Goal: Task Accomplishment & Management: Use online tool/utility

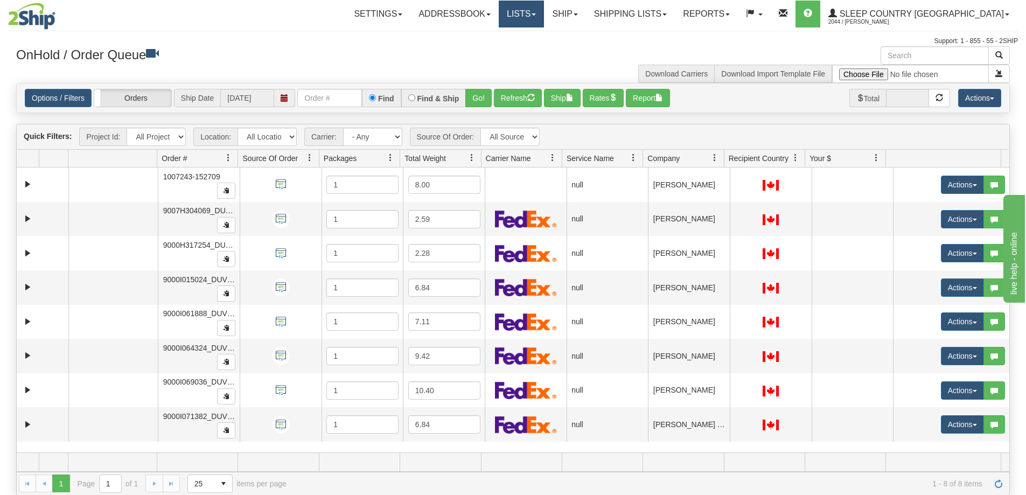
click at [544, 12] on link "Lists" at bounding box center [521, 14] width 45 height 27
click at [585, 11] on link "Ship" at bounding box center [564, 14] width 41 height 27
click at [574, 52] on span "OnHold / Order Queue" at bounding box center [537, 51] width 76 height 9
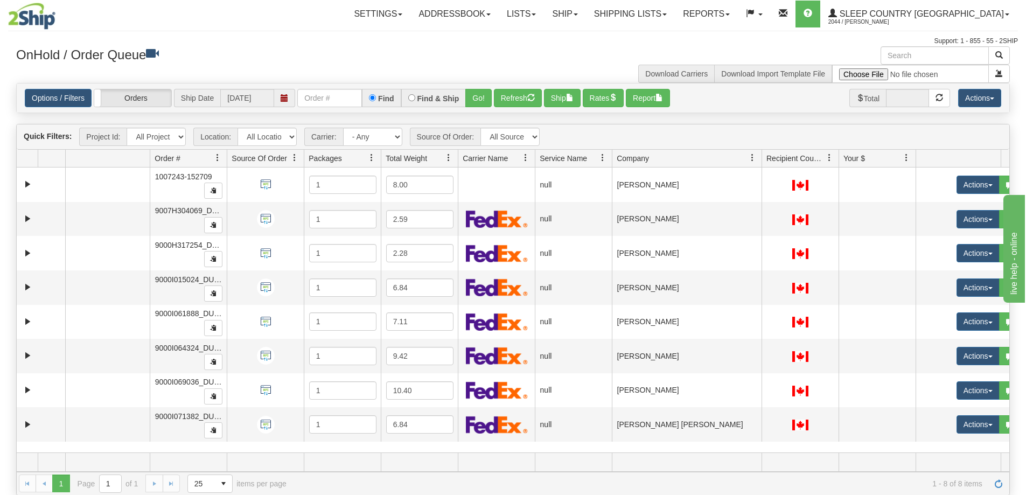
drag, startPoint x: 724, startPoint y: 156, endPoint x: 749, endPoint y: 157, distance: 24.8
click at [749, 157] on div "Aggregation Group Id Id Location Request Id Reply Id Order # Source Of Order Pa…" at bounding box center [509, 158] width 984 height 17
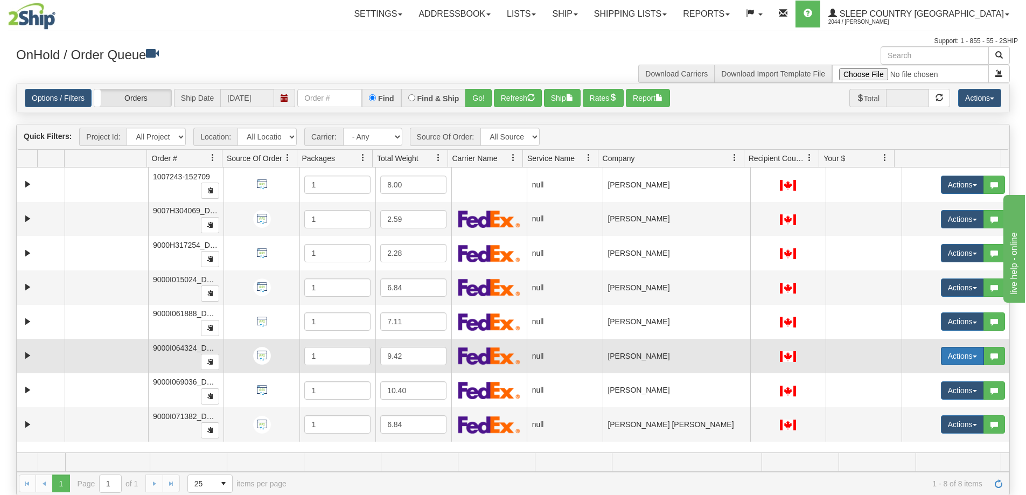
click at [966, 354] on button "Actions" at bounding box center [962, 356] width 43 height 18
click at [902, 374] on span "Open" at bounding box center [914, 376] width 26 height 9
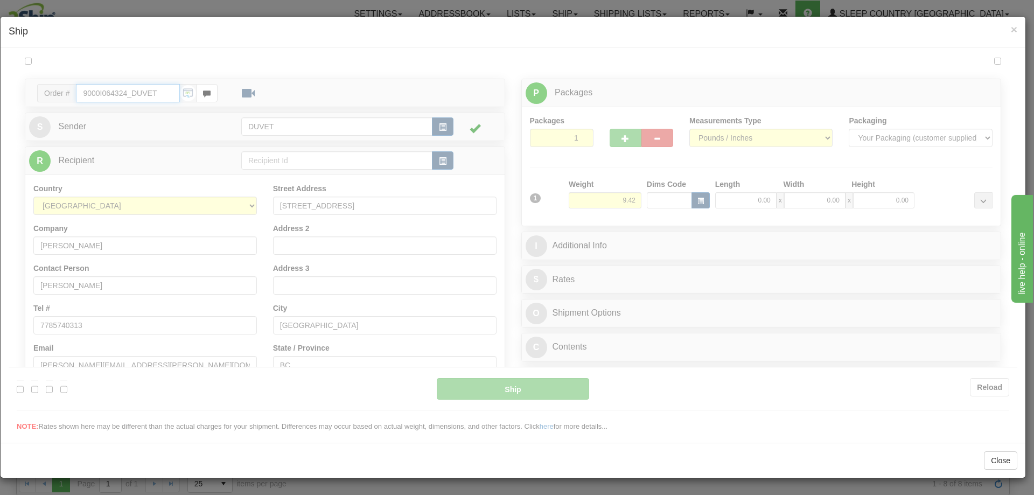
type input "07:36"
type input "16:00"
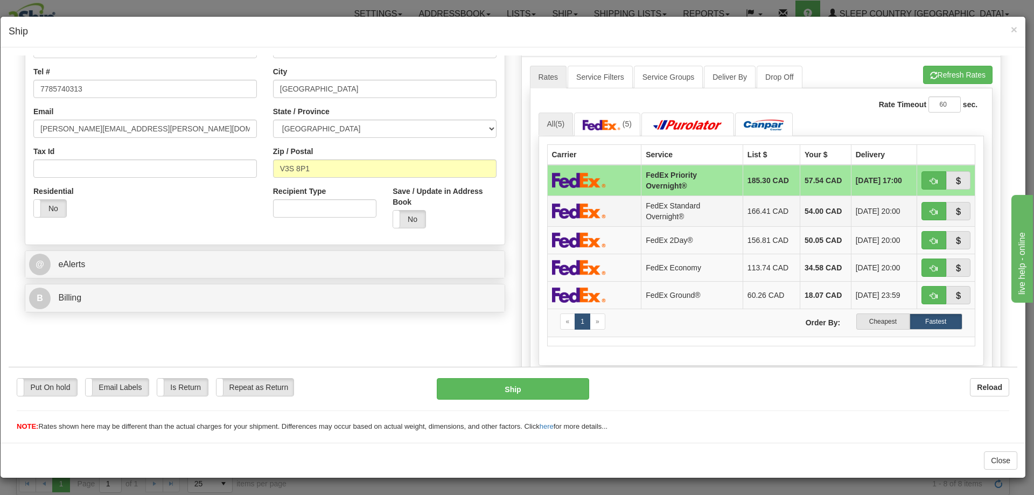
scroll to position [269, 0]
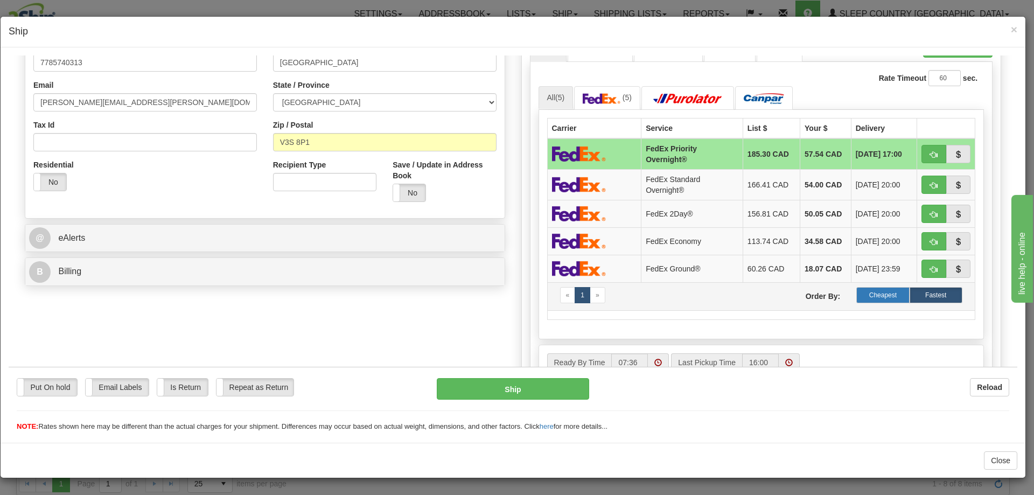
click at [876, 289] on label "Cheapest" at bounding box center [882, 294] width 53 height 16
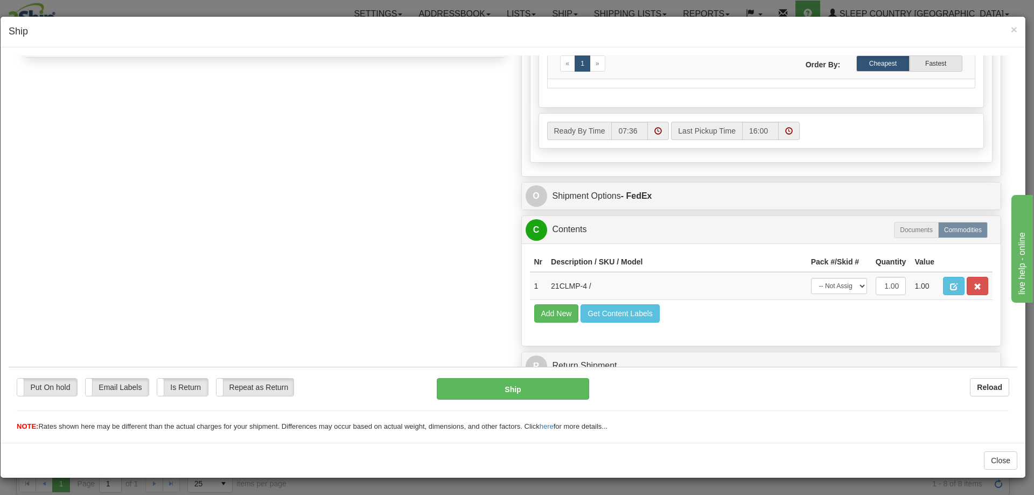
scroll to position [509, 0]
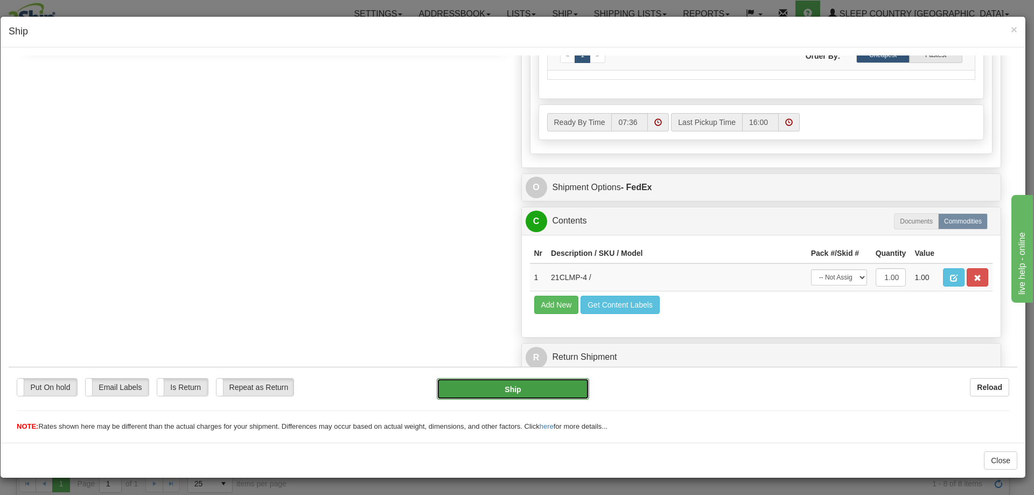
click at [507, 389] on button "Ship" at bounding box center [513, 388] width 152 height 22
type input "92"
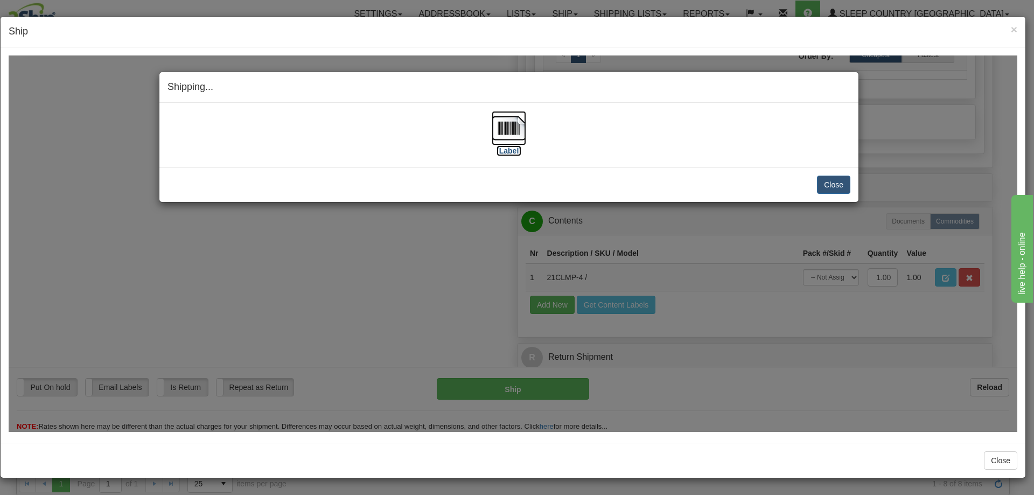
click at [508, 125] on img at bounding box center [509, 127] width 34 height 34
click at [829, 185] on button "Close" at bounding box center [833, 184] width 33 height 18
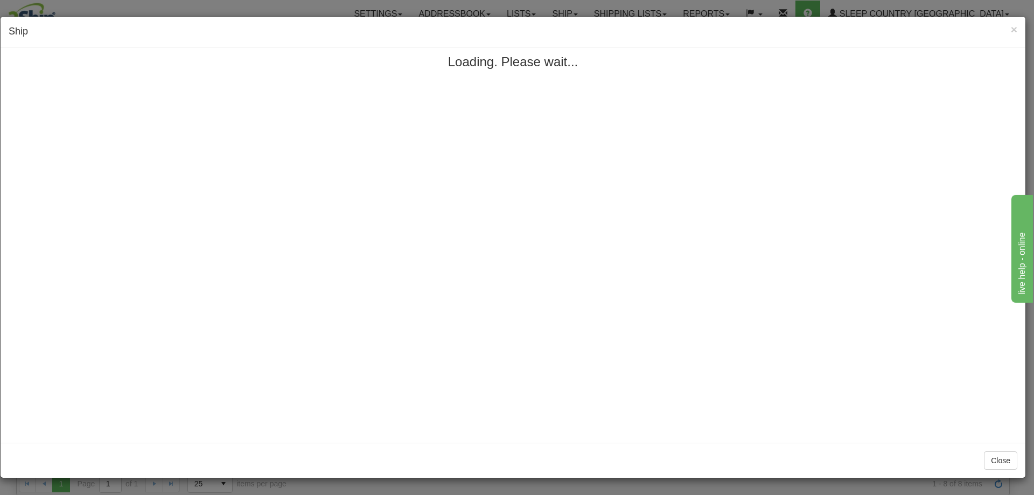
scroll to position [0, 0]
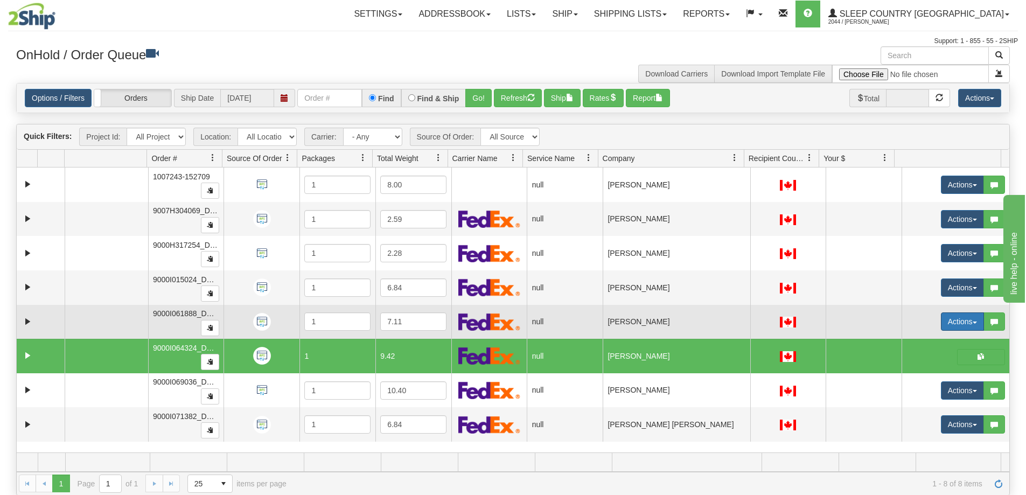
click at [972, 323] on span "button" at bounding box center [974, 322] width 4 height 2
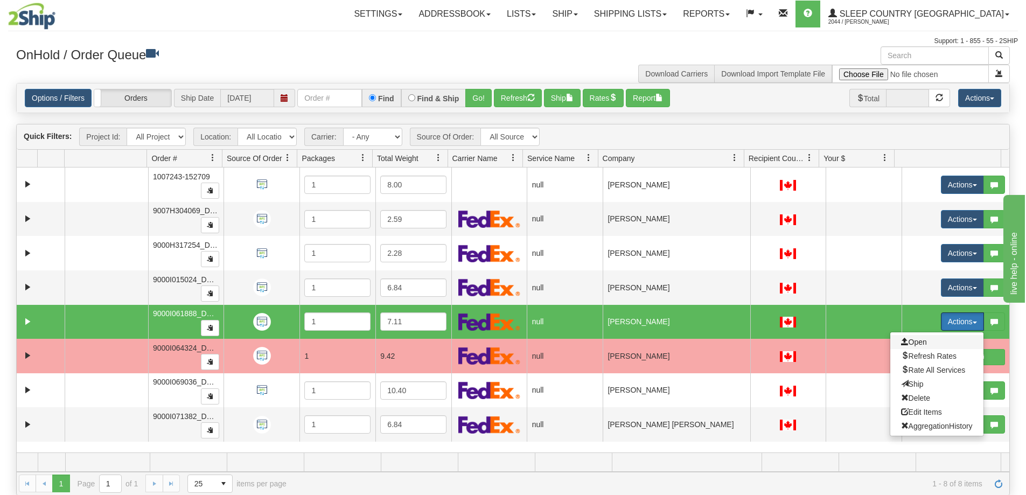
click at [916, 342] on span "Open" at bounding box center [914, 342] width 26 height 9
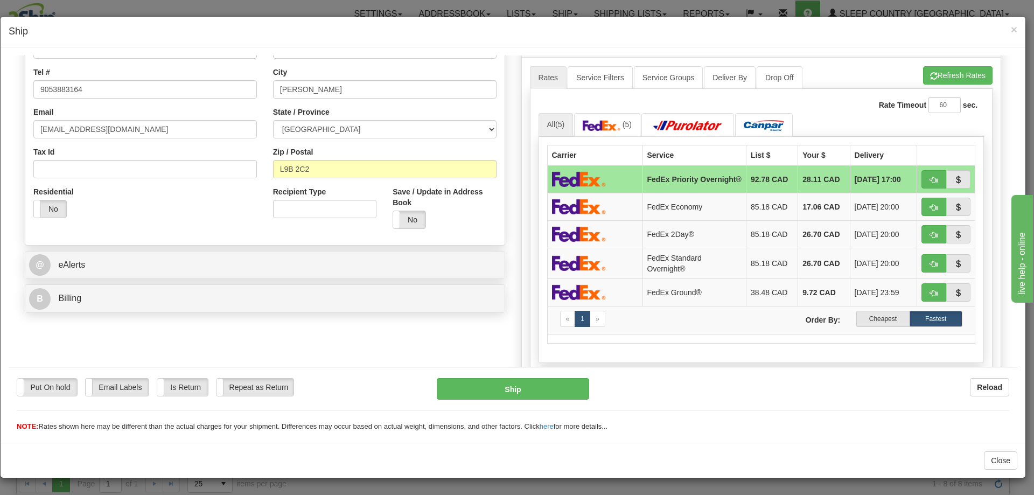
scroll to position [269, 0]
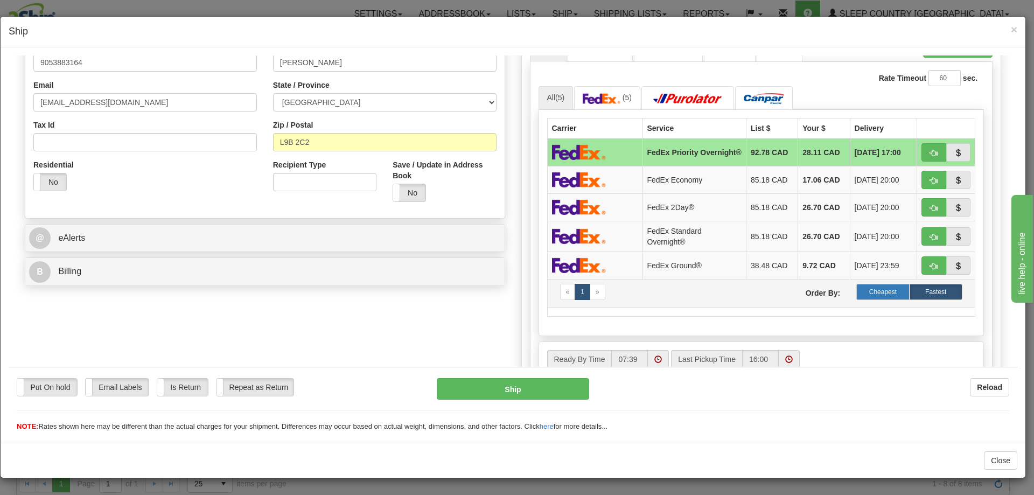
click at [873, 294] on label "Cheapest" at bounding box center [882, 291] width 53 height 16
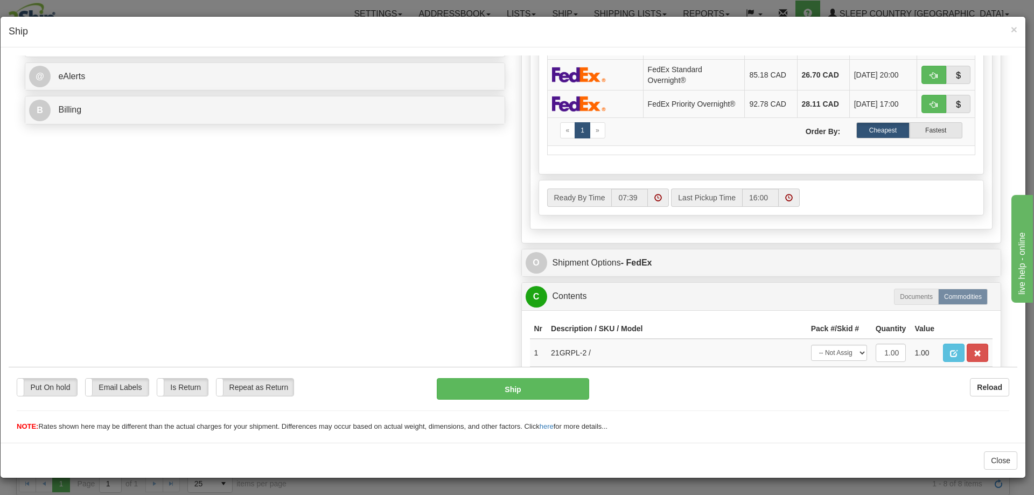
scroll to position [485, 0]
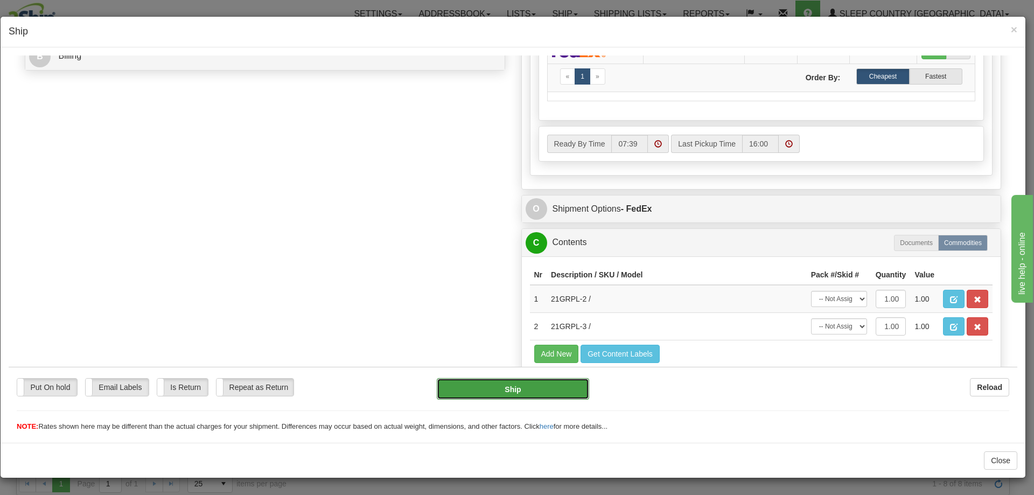
click at [507, 391] on button "Ship" at bounding box center [513, 388] width 152 height 22
type input "92"
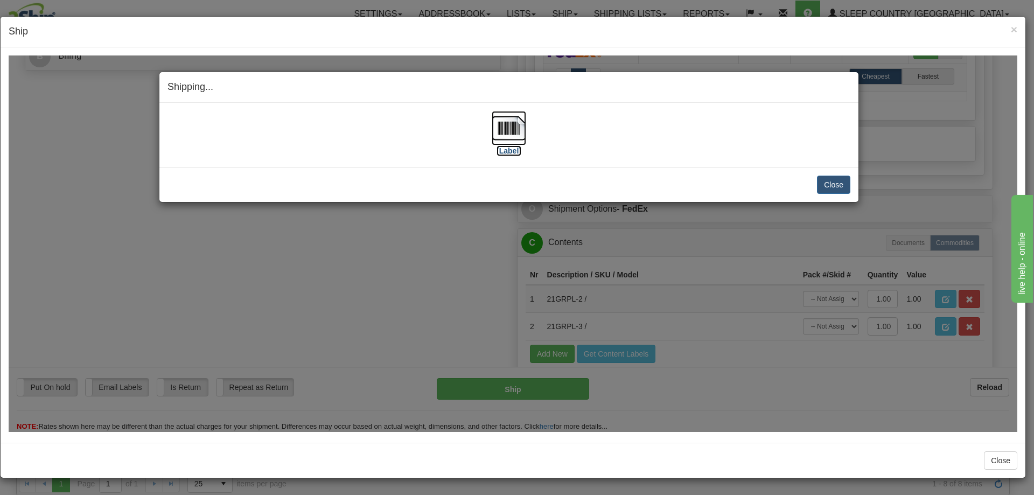
click at [510, 124] on img at bounding box center [509, 127] width 34 height 34
click at [836, 185] on button "Close" at bounding box center [833, 184] width 33 height 18
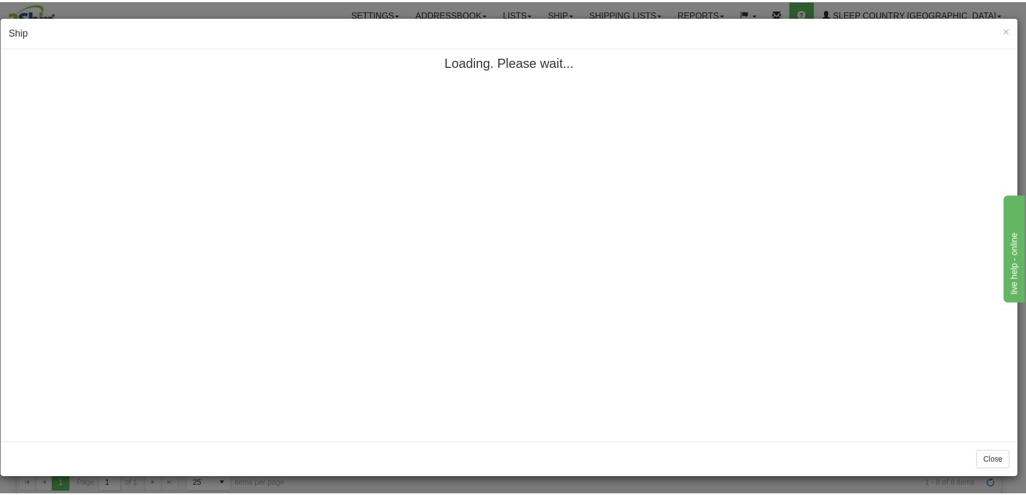
scroll to position [0, 0]
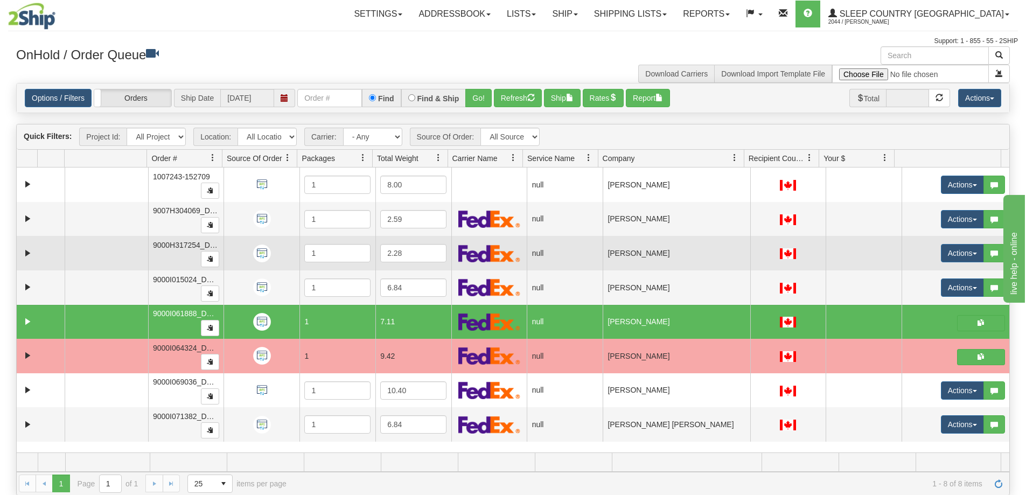
click at [637, 258] on td "[PERSON_NAME]" at bounding box center [676, 253] width 148 height 34
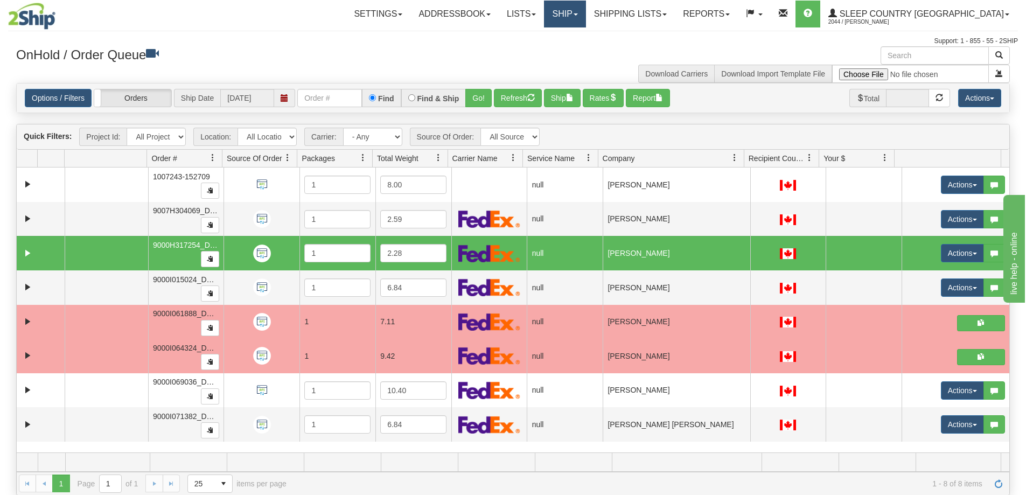
click at [585, 13] on link "Ship" at bounding box center [564, 14] width 41 height 27
click at [574, 49] on span "OnHold / Order Queue" at bounding box center [537, 51] width 76 height 9
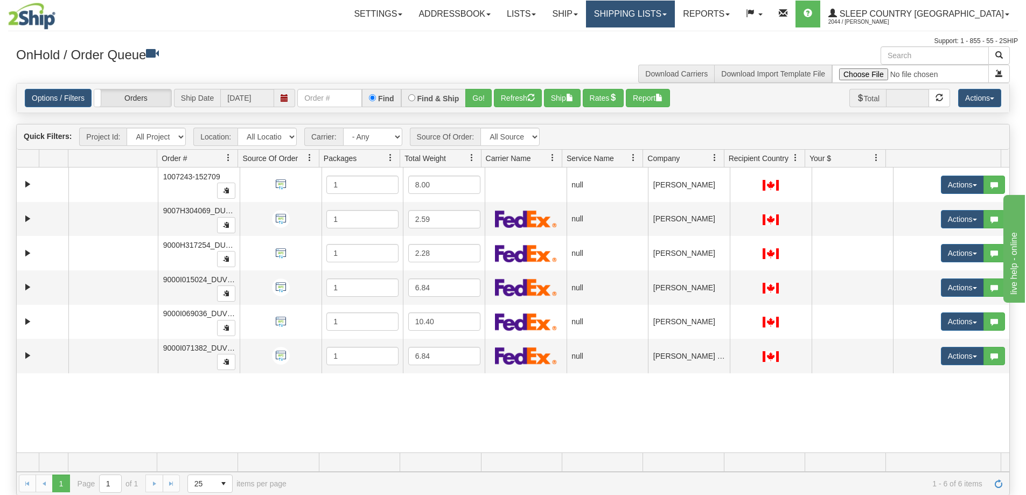
click at [675, 10] on link "Shipping lists" at bounding box center [630, 14] width 89 height 27
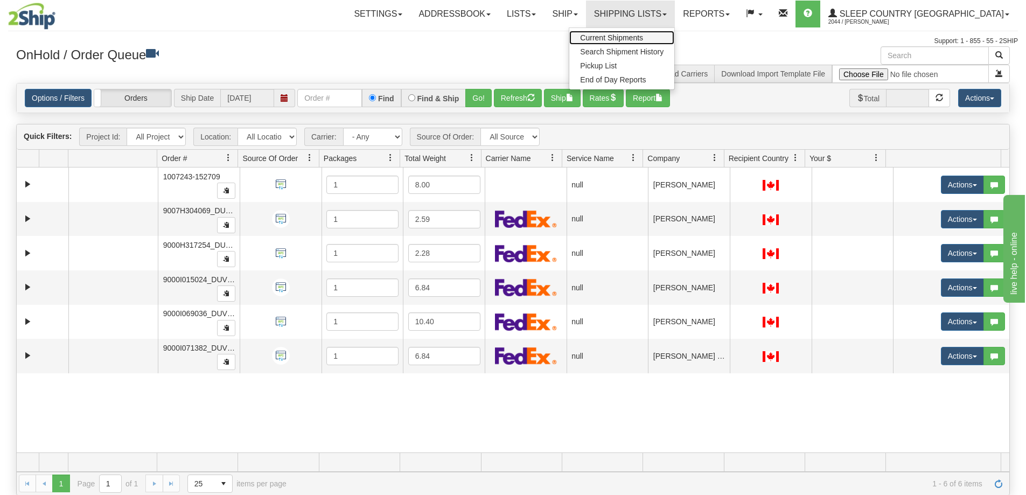
click at [643, 38] on span "Current Shipments" at bounding box center [611, 37] width 63 height 9
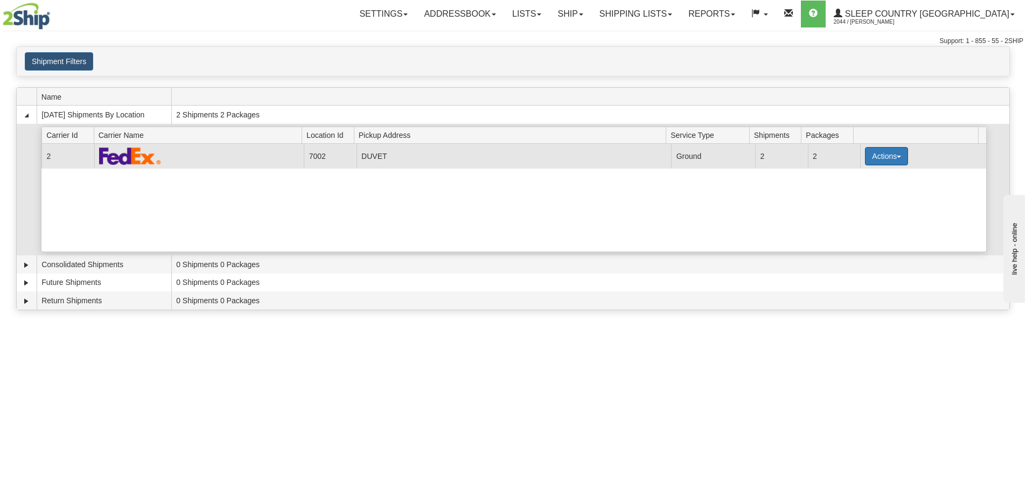
click at [896, 157] on span "button" at bounding box center [898, 157] width 4 height 2
click at [864, 204] on link "Pickup" at bounding box center [864, 205] width 86 height 14
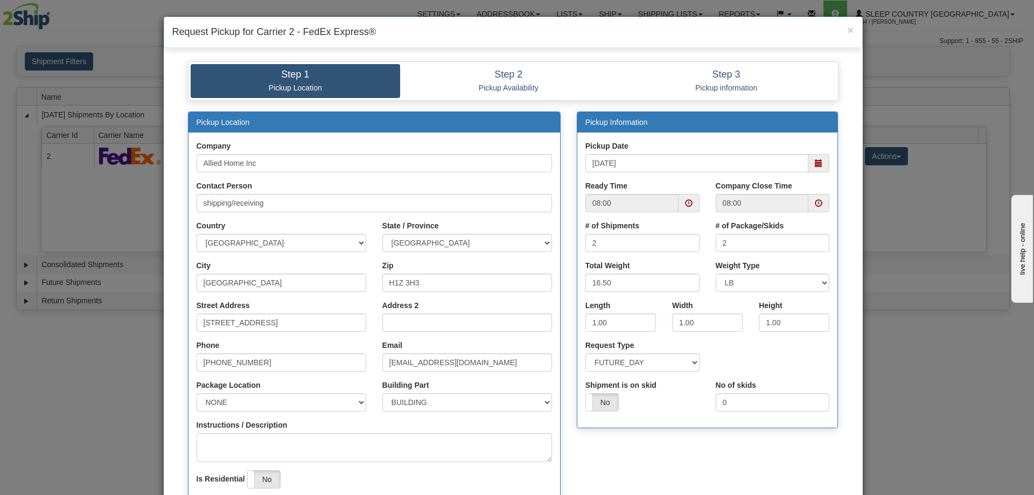
click at [815, 204] on span at bounding box center [819, 203] width 8 height 8
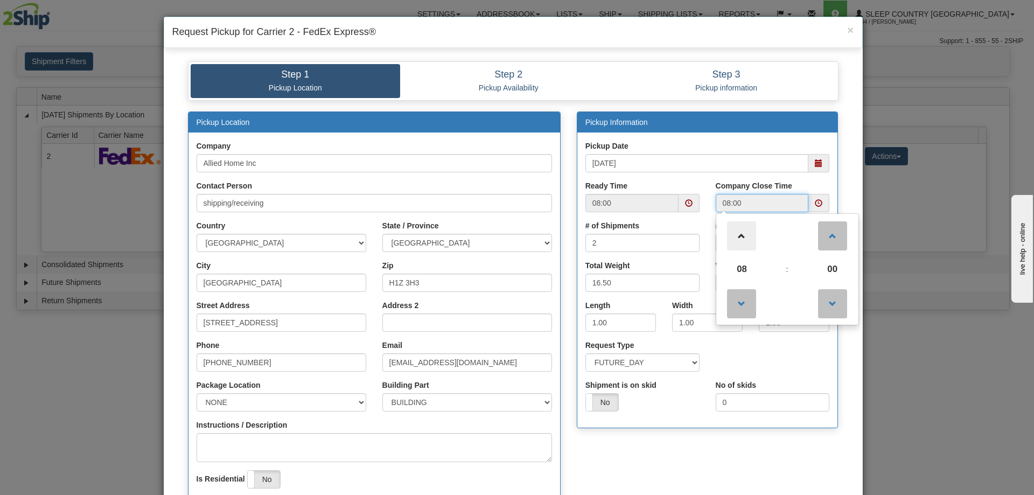
click at [738, 238] on span at bounding box center [741, 235] width 29 height 29
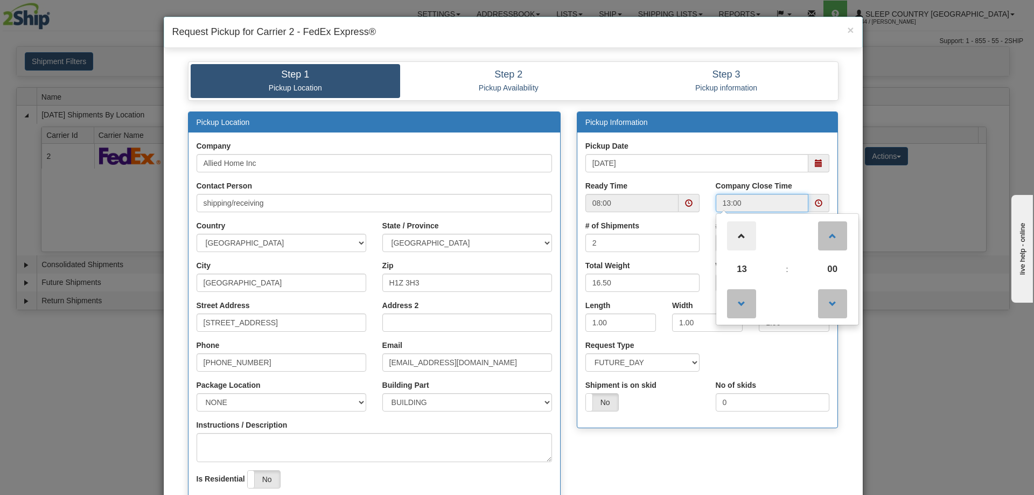
click at [738, 238] on span at bounding box center [741, 235] width 29 height 29
type input "15:00"
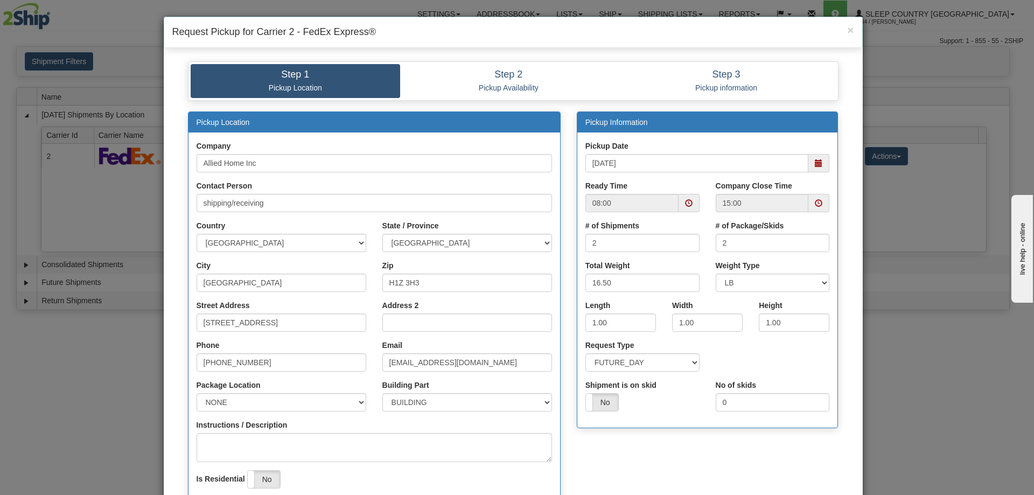
click at [620, 453] on div "Pickup Location Company Allied Home Inc Contact Person shipping/receiving Count…" at bounding box center [513, 326] width 667 height 431
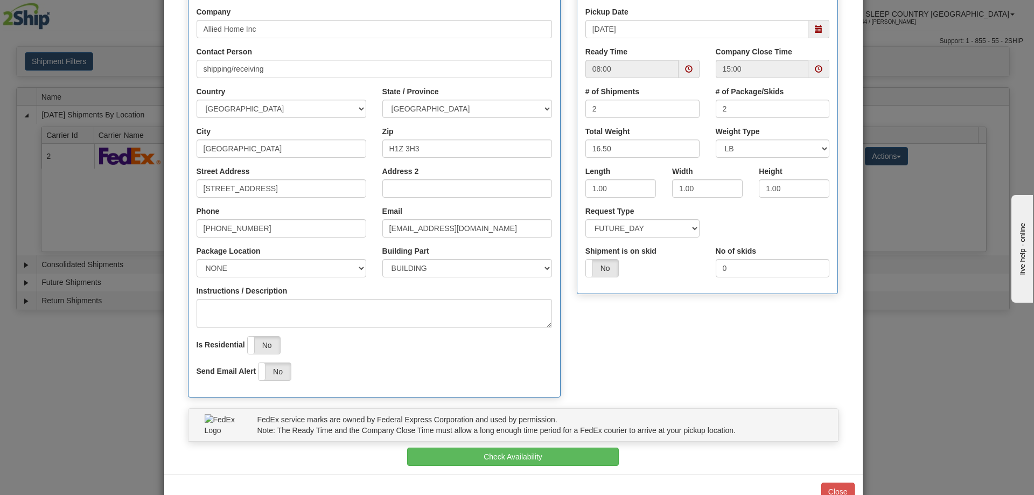
scroll to position [165, 0]
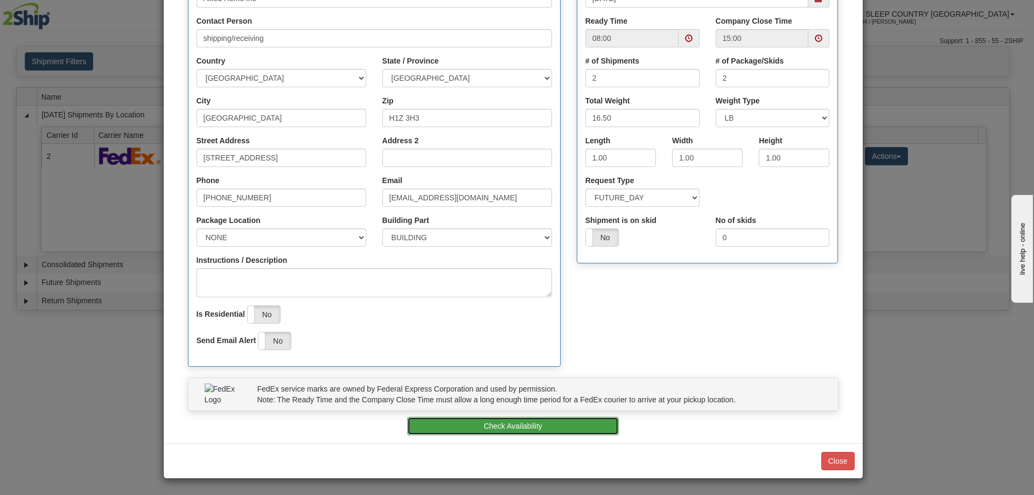
click at [509, 423] on button "Check Availability" at bounding box center [513, 426] width 212 height 18
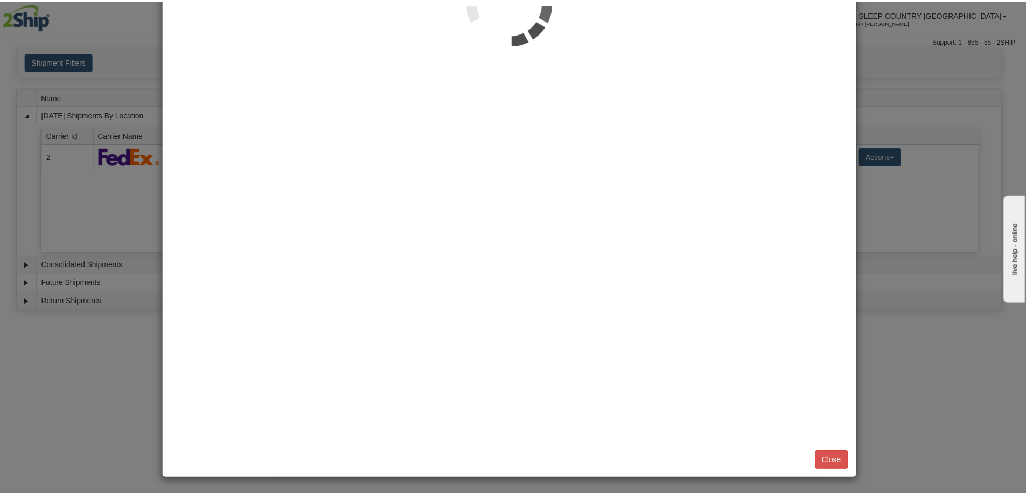
scroll to position [0, 0]
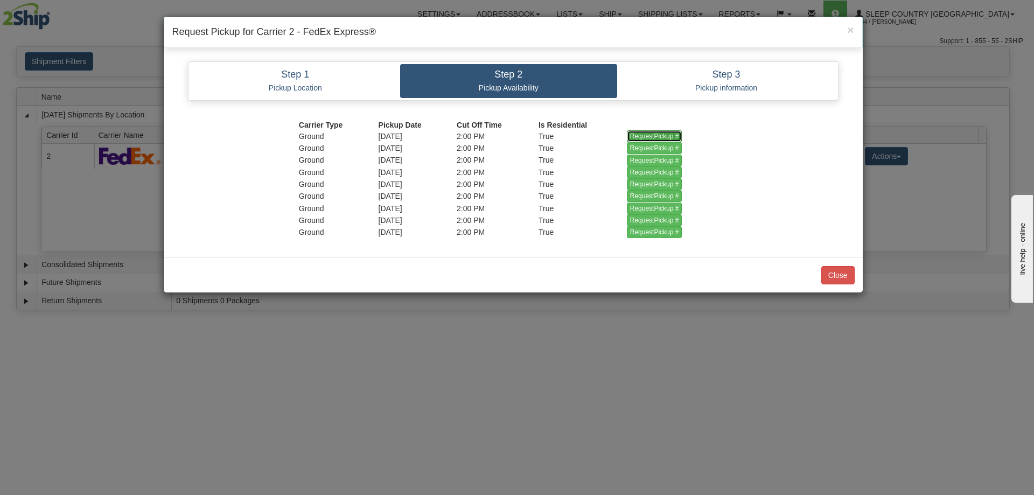
click at [650, 136] on input "RequestPickup #" at bounding box center [654, 136] width 55 height 12
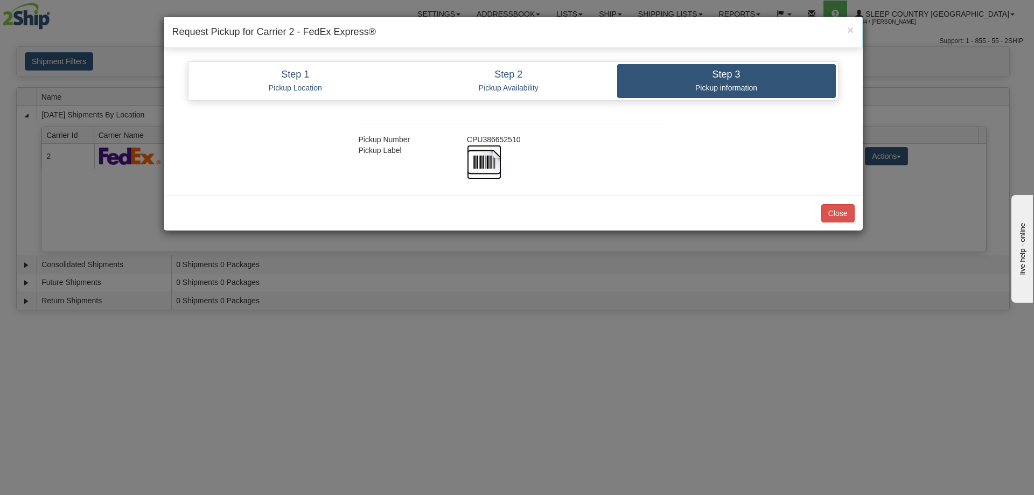
click at [479, 157] on img at bounding box center [484, 162] width 34 height 34
click at [838, 212] on button "Close" at bounding box center [837, 213] width 33 height 18
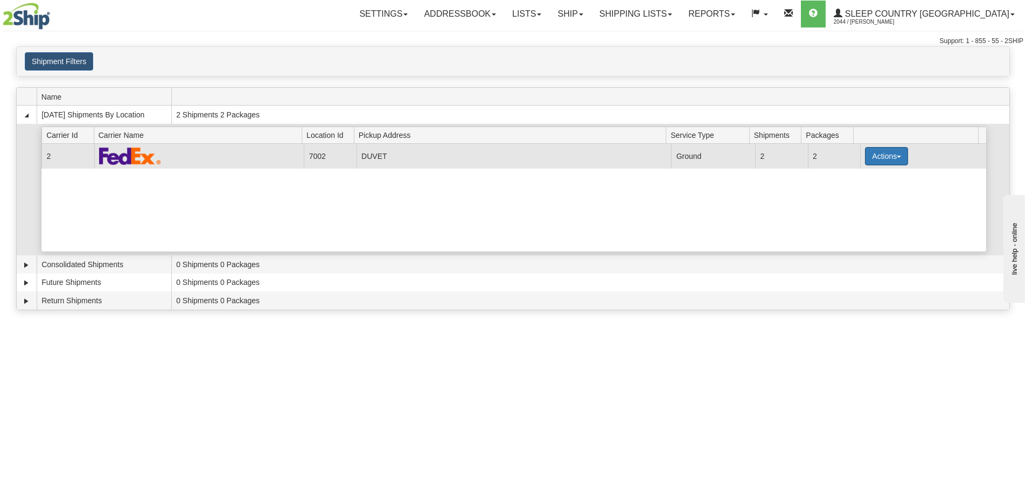
click at [896, 157] on span "button" at bounding box center [898, 157] width 4 height 2
click at [856, 191] on span "Close" at bounding box center [844, 190] width 25 height 8
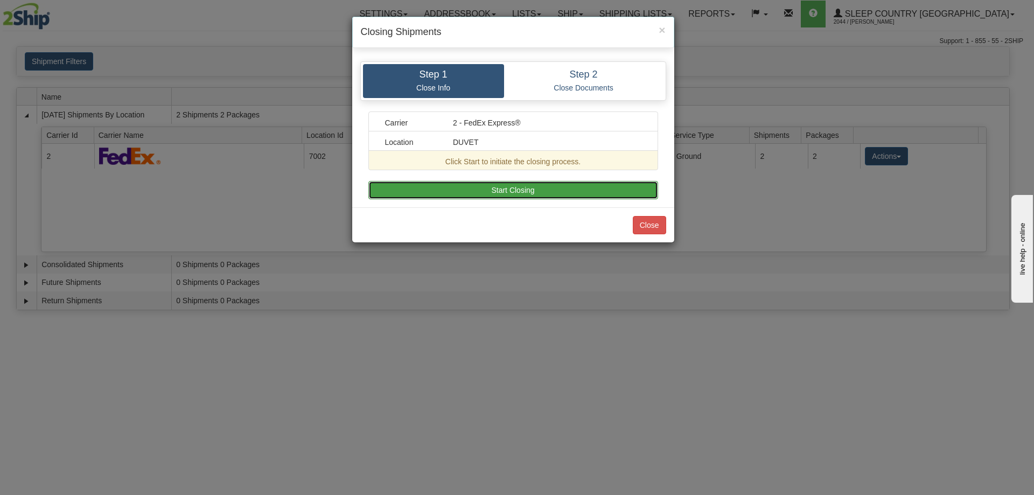
click at [501, 187] on button "Start Closing" at bounding box center [513, 190] width 290 height 18
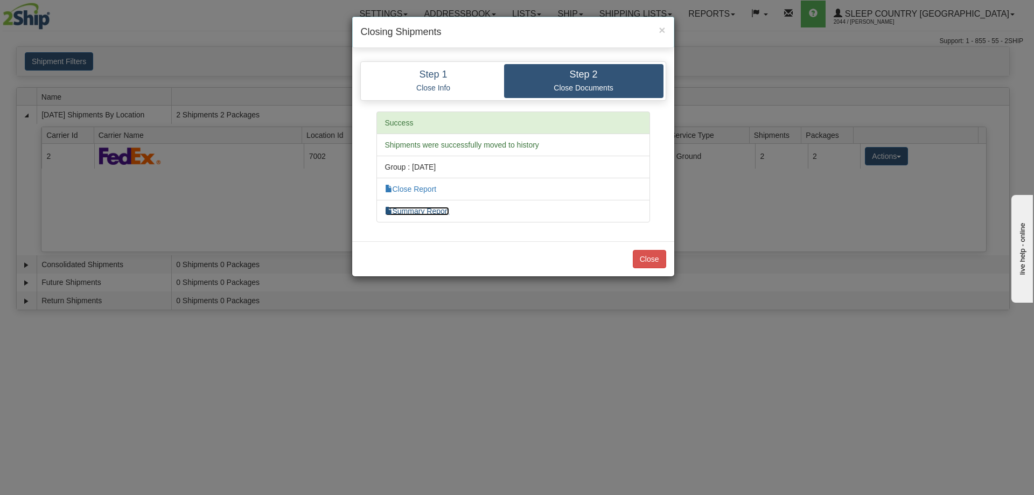
click at [422, 209] on link "Summary Report" at bounding box center [417, 211] width 65 height 9
click at [405, 190] on link "Close Report" at bounding box center [411, 189] width 52 height 9
click at [646, 257] on button "Close" at bounding box center [649, 259] width 33 height 18
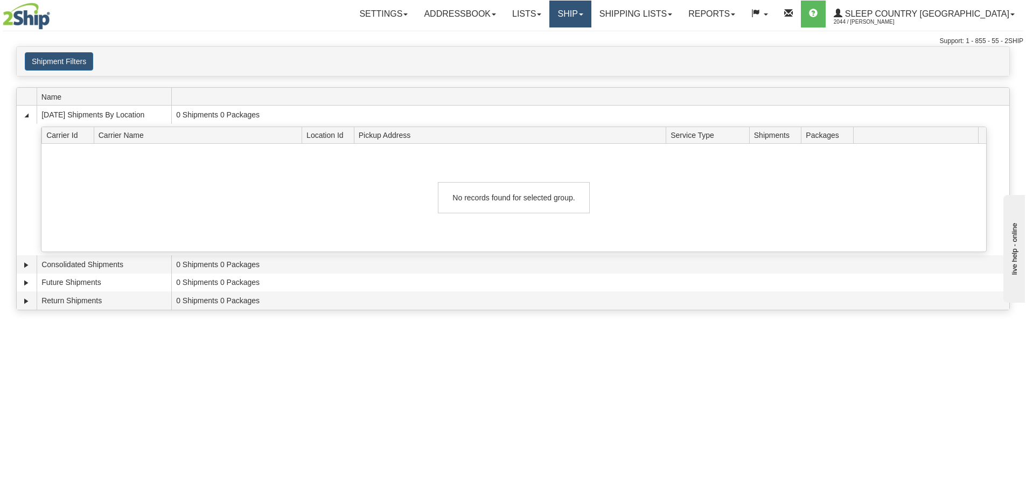
click at [591, 17] on link "Ship" at bounding box center [569, 14] width 41 height 27
click at [580, 52] on span "OnHold / Order Queue" at bounding box center [542, 51] width 76 height 9
